Goal: Use online tool/utility: Utilize a website feature to perform a specific function

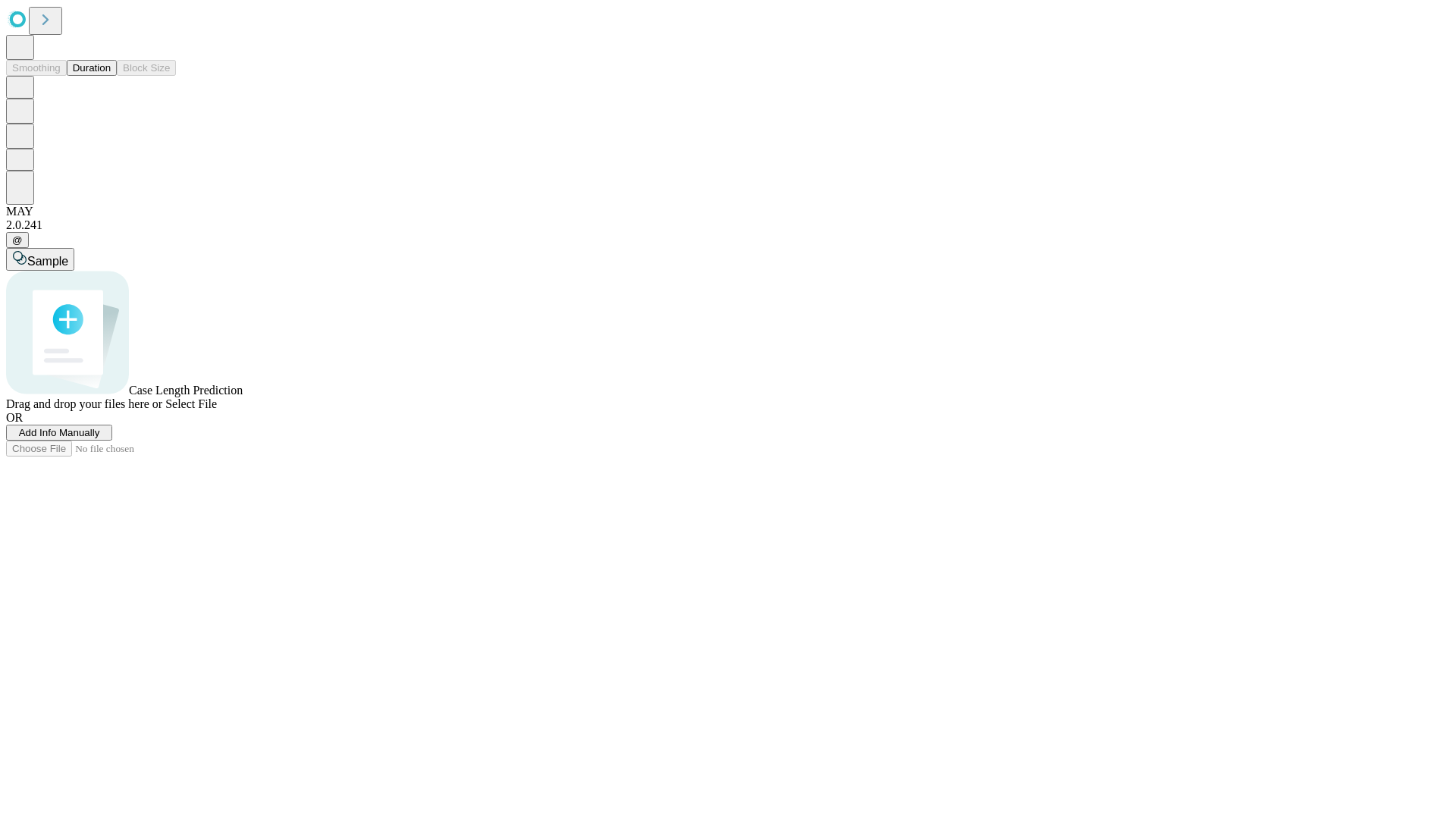
click at [110, 76] on button "Duration" at bounding box center [91, 67] width 50 height 16
click at [100, 439] on span "Add Info Manually" at bounding box center [60, 433] width 81 height 12
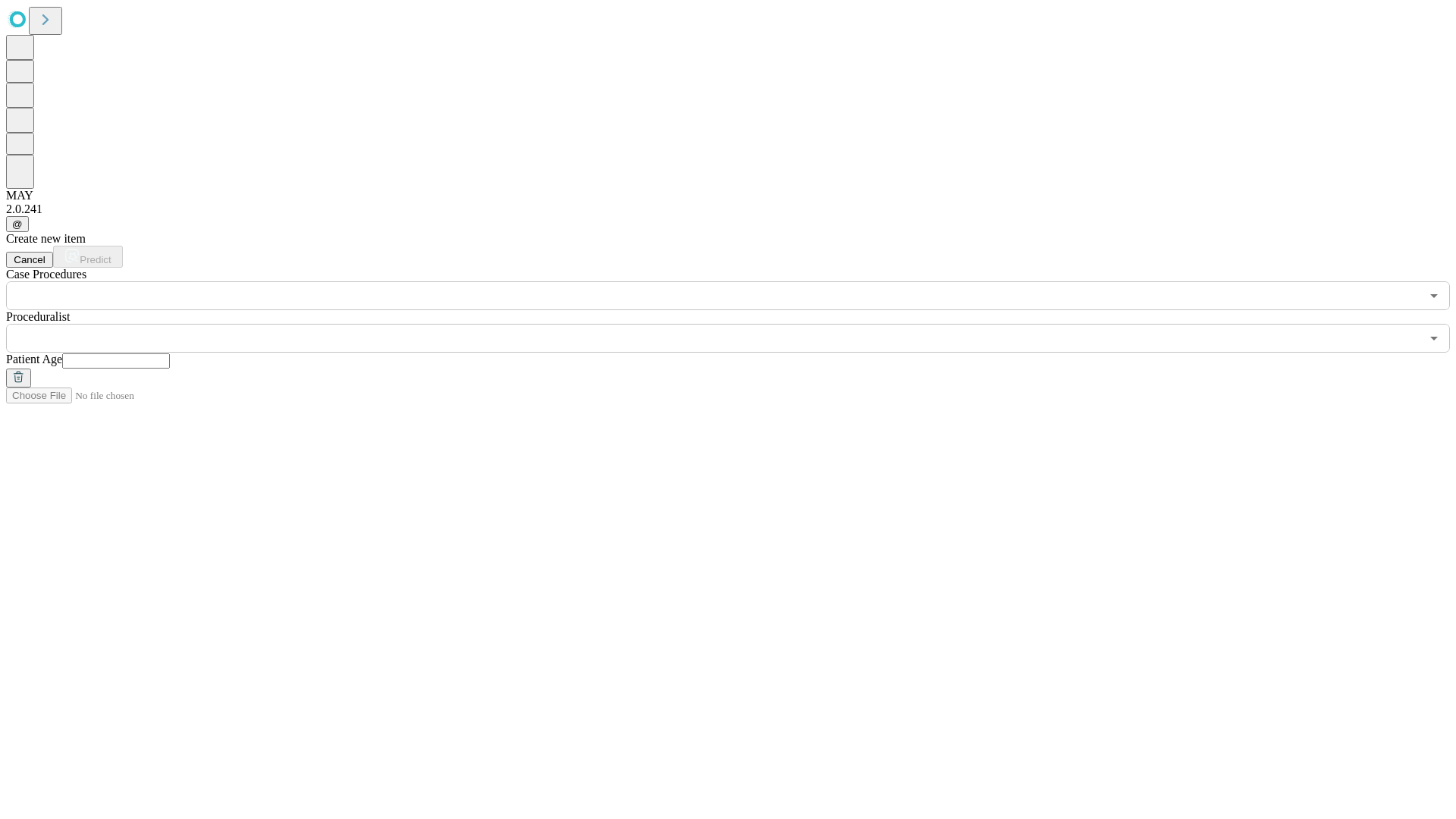
click at [170, 354] on input "text" at bounding box center [116, 361] width 108 height 15
type input "*"
click at [739, 324] on input "text" at bounding box center [713, 338] width 1415 height 29
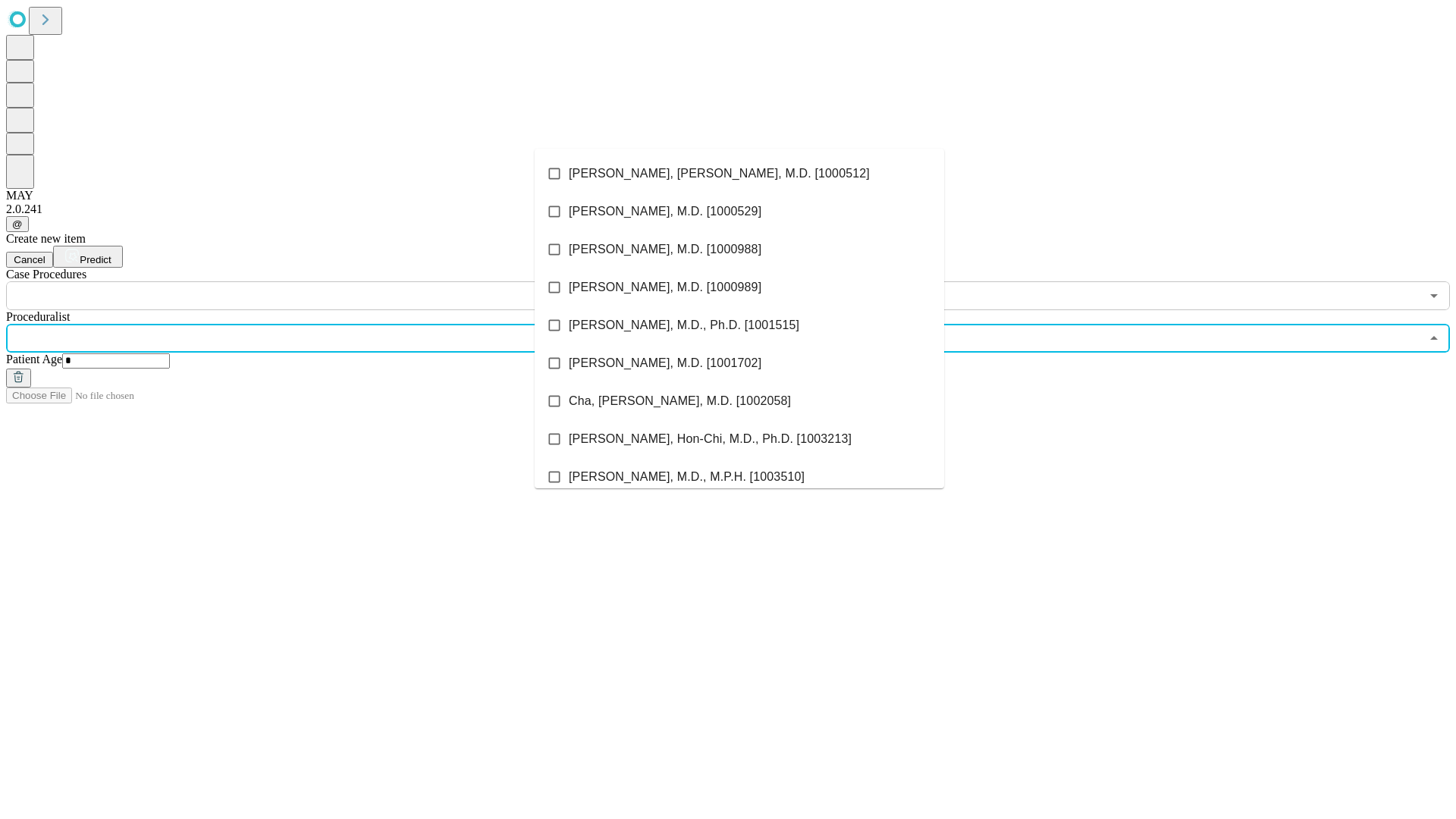
click at [739, 173] on li "[PERSON_NAME], [PERSON_NAME], M.D. [1000512]" at bounding box center [739, 173] width 409 height 38
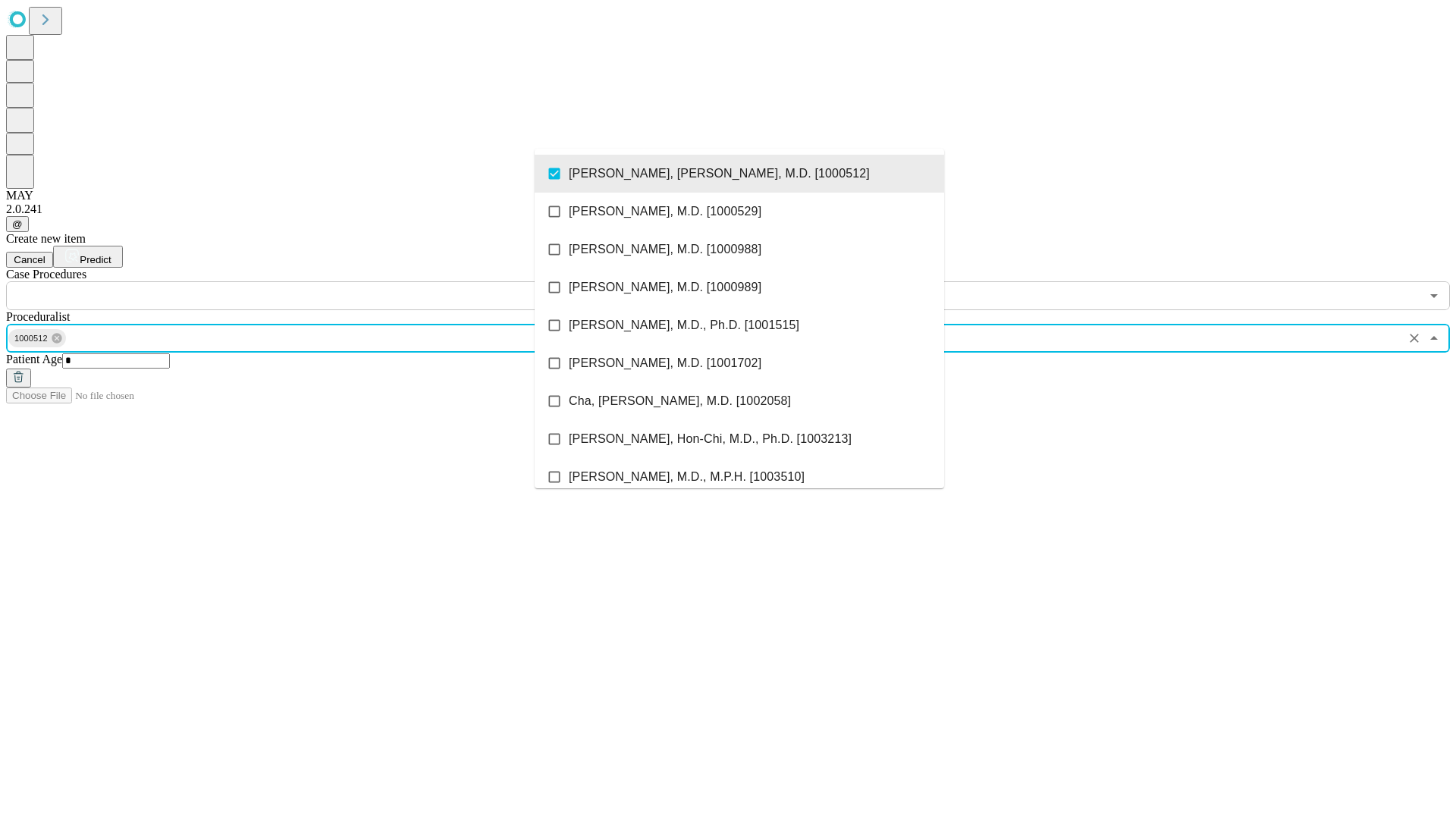
click at [318, 281] on input "text" at bounding box center [713, 295] width 1415 height 29
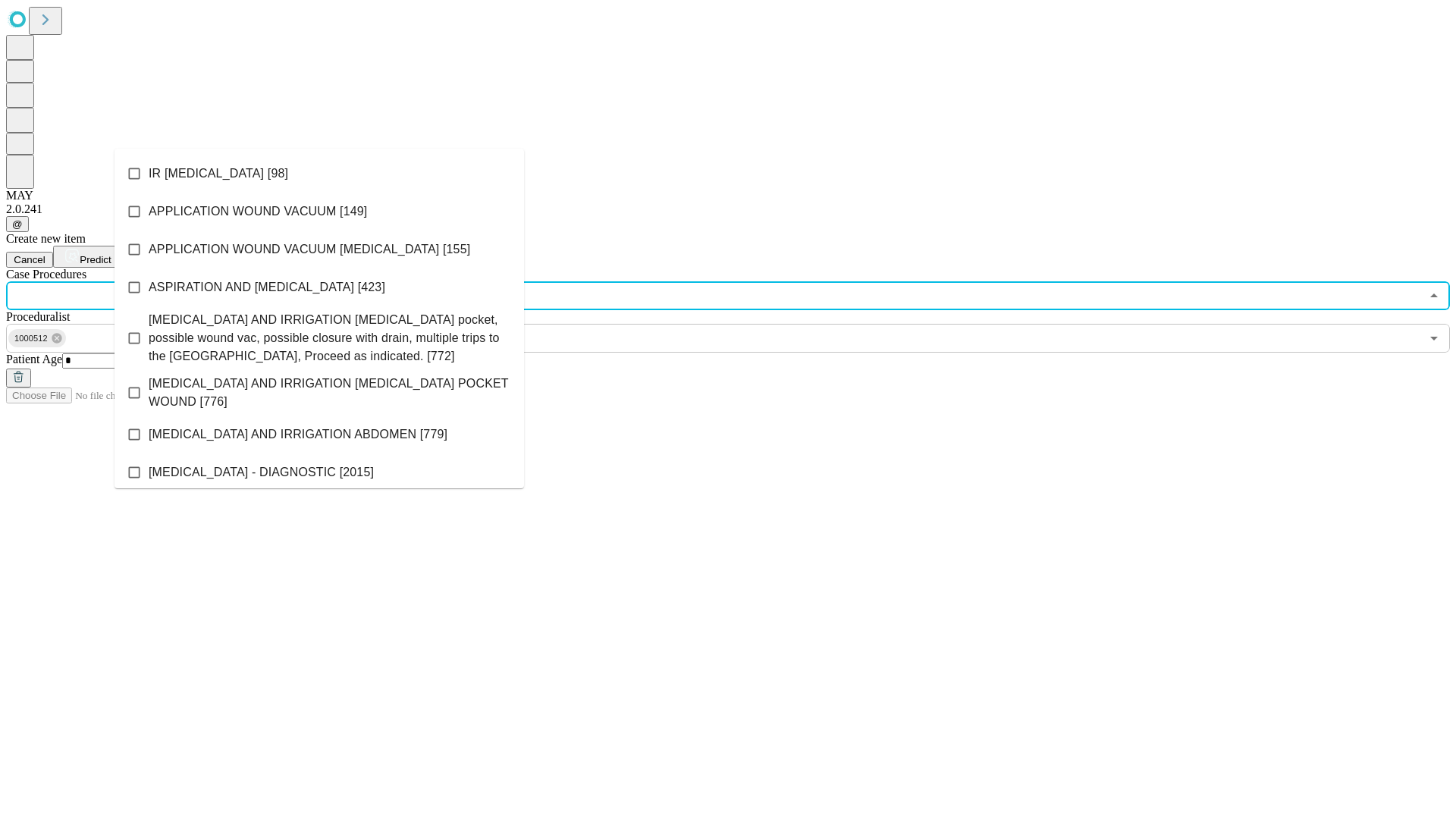
click at [319, 173] on li "IR [MEDICAL_DATA] [98]" at bounding box center [319, 173] width 409 height 38
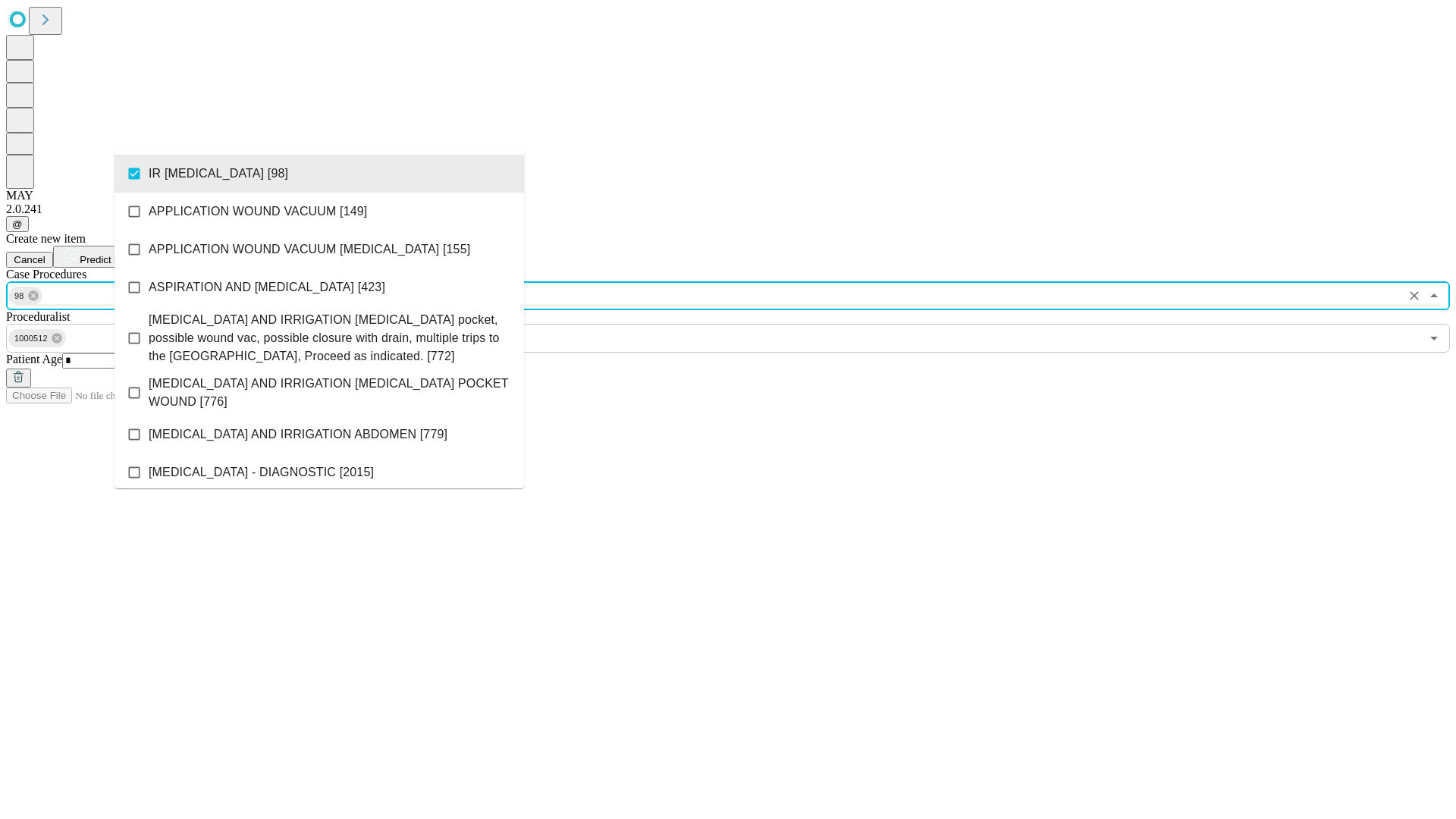
click at [110, 254] on span "Predict" at bounding box center [95, 260] width 31 height 12
